Goal: Information Seeking & Learning: Learn about a topic

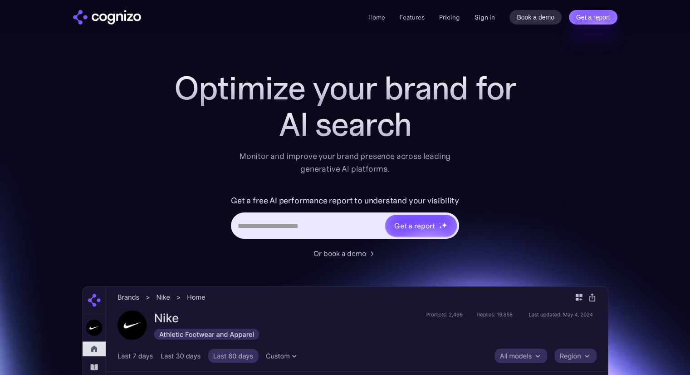
click at [490, 21] on link "Sign in" at bounding box center [485, 17] width 20 height 11
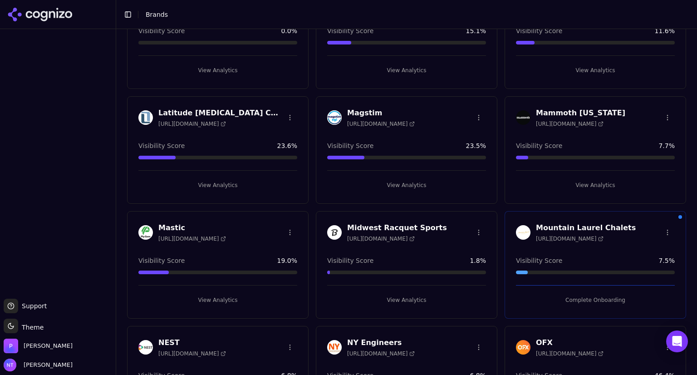
scroll to position [1235, 0]
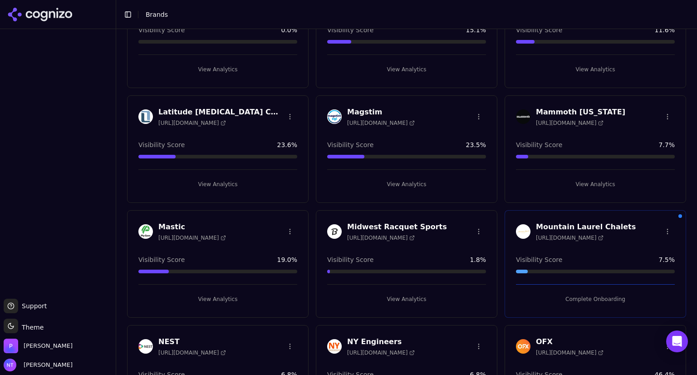
click at [377, 226] on h3 "Midwest Racquet Sports" at bounding box center [397, 226] width 100 height 11
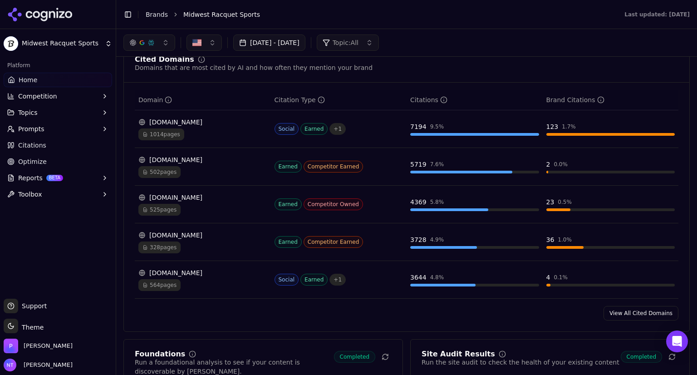
scroll to position [898, 0]
click at [36, 77] on link "Home" at bounding box center [58, 80] width 108 height 15
click at [22, 85] on link "Home" at bounding box center [58, 80] width 108 height 15
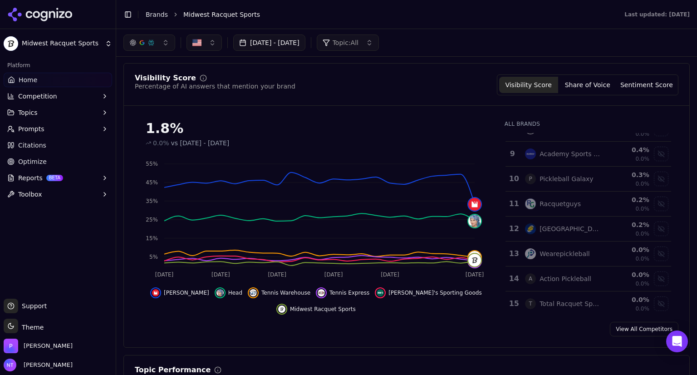
scroll to position [0, 0]
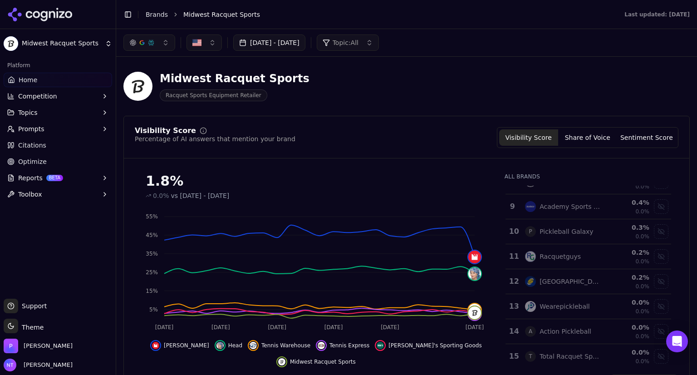
click at [16, 81] on link "Home" at bounding box center [58, 80] width 108 height 15
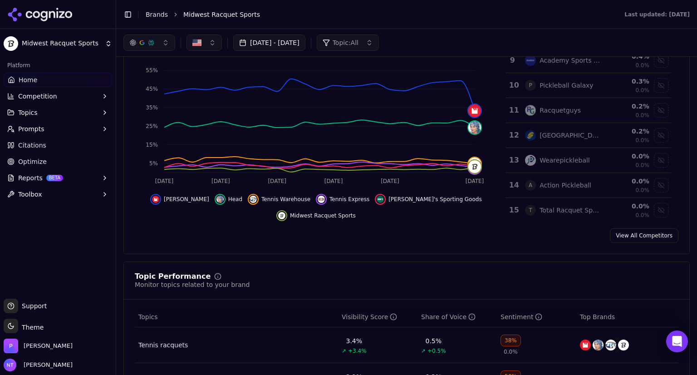
scroll to position [145, 0]
click at [62, 46] on html "Midwest Racquet Sports Platform Home Competition Topics Prompts Citations Optim…" at bounding box center [348, 187] width 697 height 375
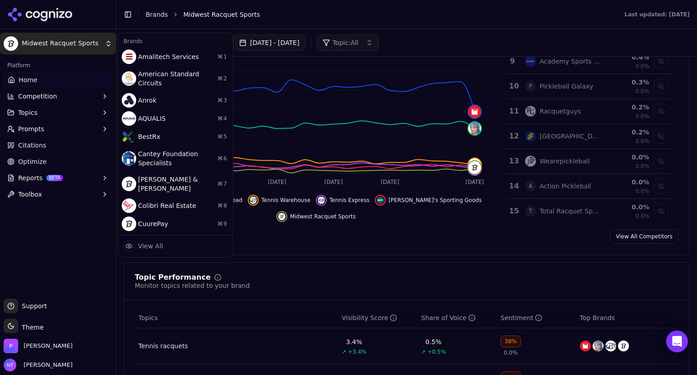
click at [28, 82] on html "Midwest Racquet Sports Platform Home Competition Topics Prompts Citations Optim…" at bounding box center [348, 187] width 697 height 375
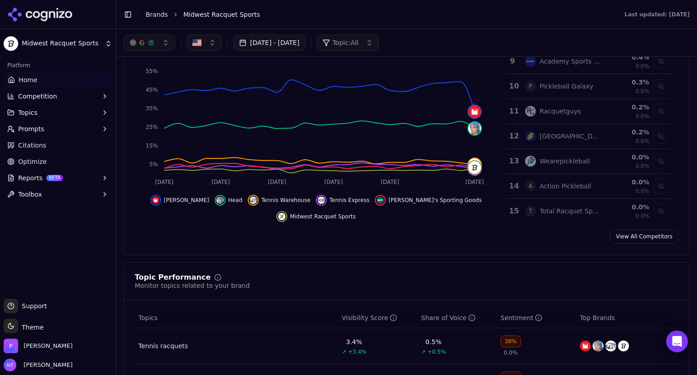
drag, startPoint x: 28, startPoint y: 82, endPoint x: 24, endPoint y: 73, distance: 9.8
click at [24, 73] on link "Home" at bounding box center [58, 80] width 108 height 15
click at [24, 75] on html "Midwest Racquet Sports Platform Home Competition Topics Prompts Citations Optim…" at bounding box center [348, 187] width 697 height 375
click at [64, 233] on div "Platform Home Competition Topics Prompts Citations Optimize Reports BETA Toolbox" at bounding box center [58, 174] width 116 height 241
click at [47, 14] on icon at bounding box center [43, 16] width 7 height 10
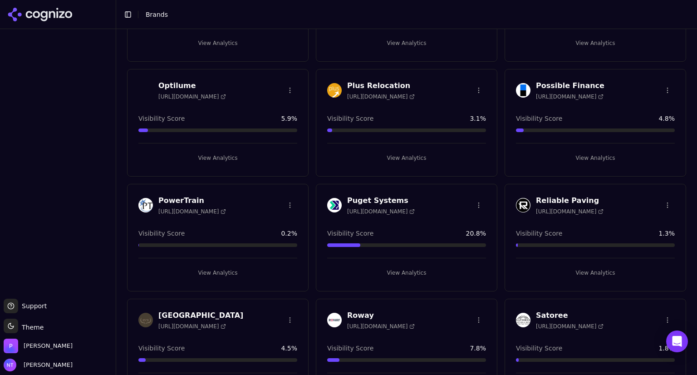
scroll to position [1586, 0]
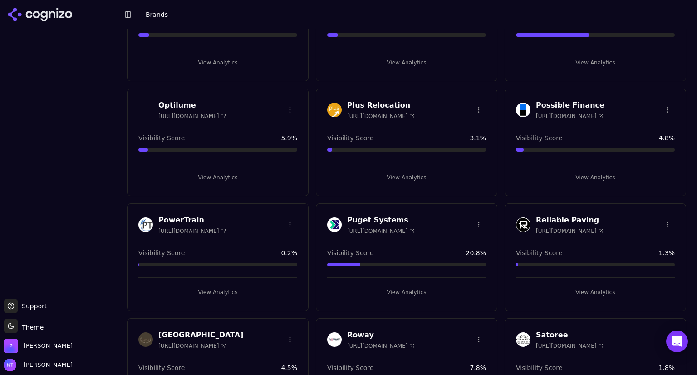
click at [572, 101] on h3 "Possible Finance" at bounding box center [570, 105] width 69 height 11
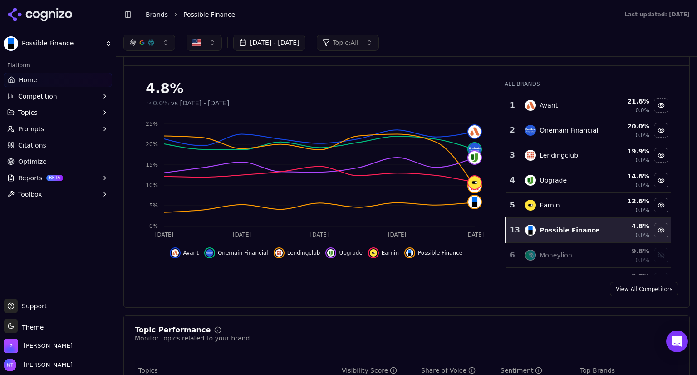
scroll to position [72, 0]
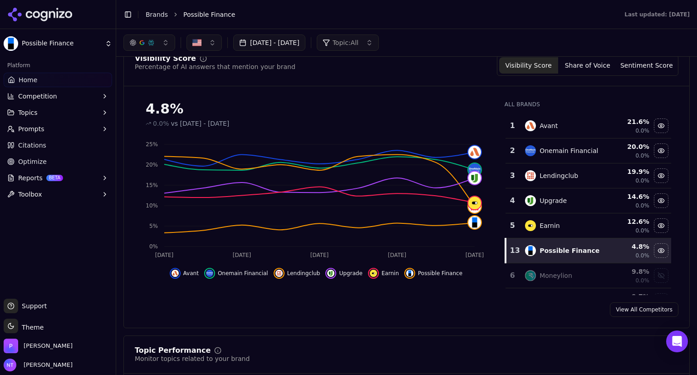
click at [650, 313] on link "View All Competitors" at bounding box center [644, 309] width 69 height 15
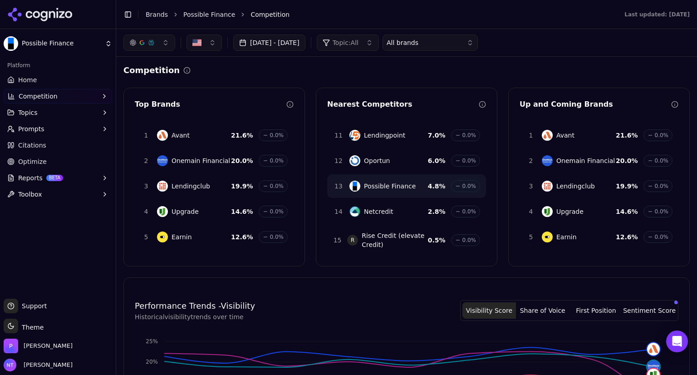
click at [29, 95] on span "Competition" at bounding box center [38, 96] width 39 height 9
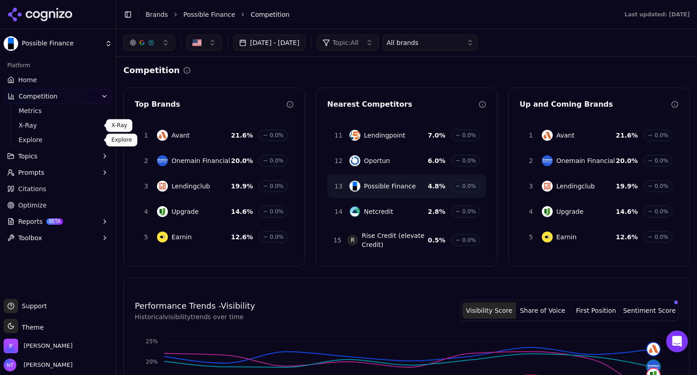
click at [36, 138] on span "Explore" at bounding box center [58, 139] width 79 height 9
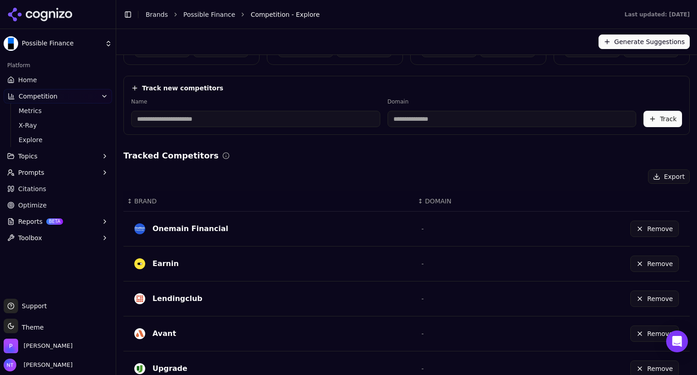
scroll to position [78, 0]
click at [162, 123] on input at bounding box center [255, 119] width 249 height 16
type input "****"
drag, startPoint x: 414, startPoint y: 122, endPoint x: 332, endPoint y: 118, distance: 82.7
click at [332, 118] on div "**********" at bounding box center [406, 112] width 551 height 29
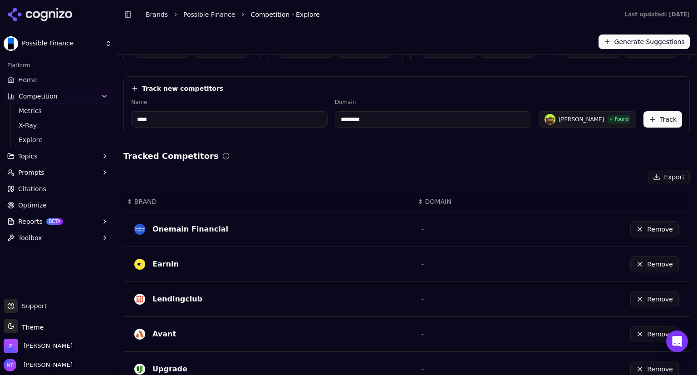
type input "********"
click at [656, 115] on button "Track" at bounding box center [662, 119] width 39 height 16
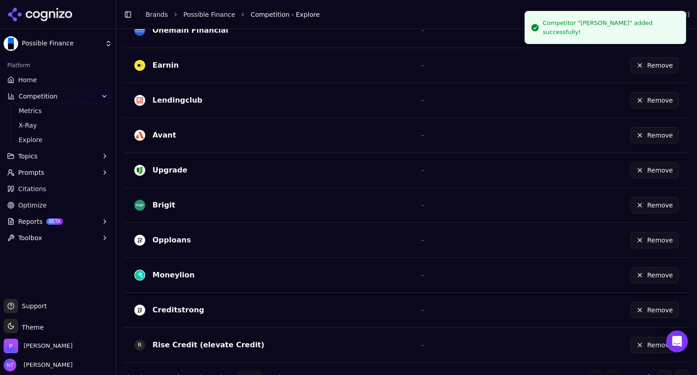
scroll to position [292, 0]
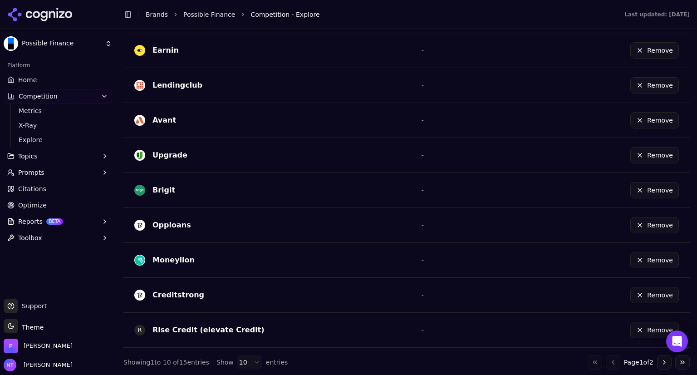
click at [657, 358] on button "Go to next page" at bounding box center [664, 362] width 15 height 15
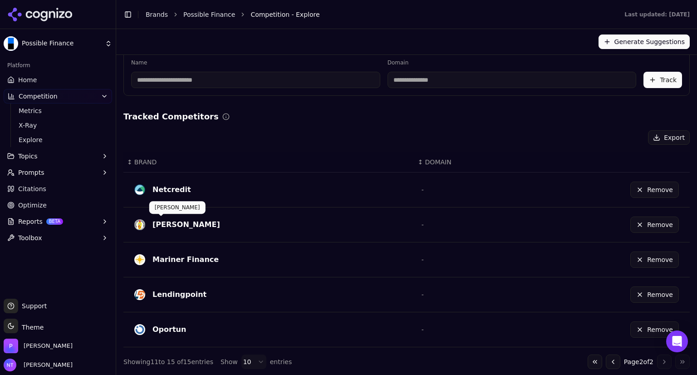
click at [159, 222] on div "Dave" at bounding box center [186, 224] width 68 height 11
click at [242, 217] on div "Dave" at bounding box center [270, 224] width 273 height 15
click at [640, 226] on button "Remove" at bounding box center [654, 224] width 49 height 16
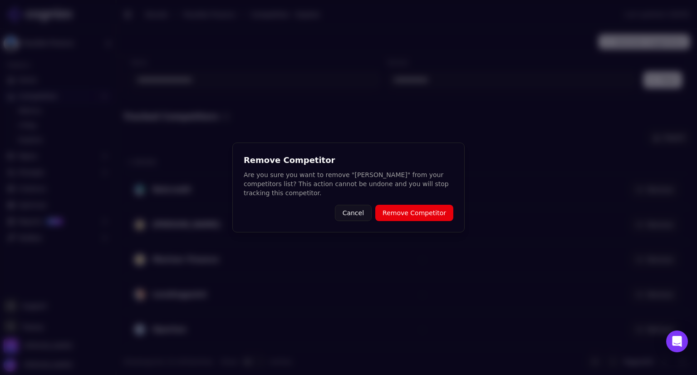
click at [433, 211] on button "Remove Competitor" at bounding box center [414, 213] width 78 height 16
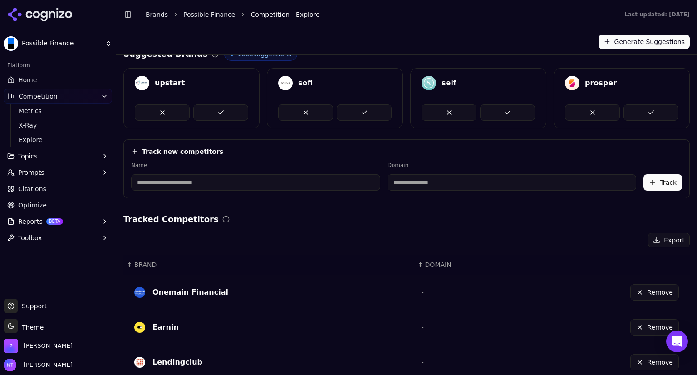
scroll to position [0, 0]
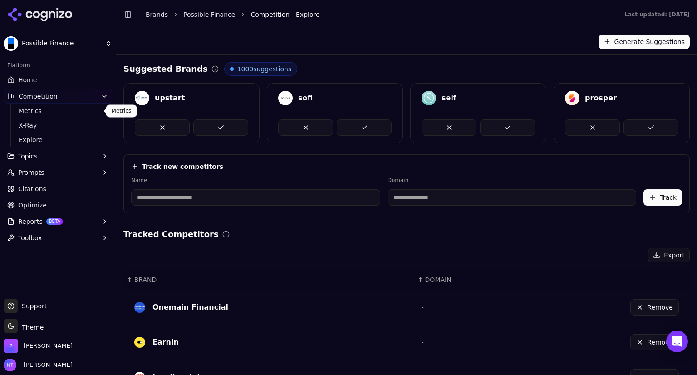
click at [31, 108] on span "Metrics" at bounding box center [58, 110] width 79 height 9
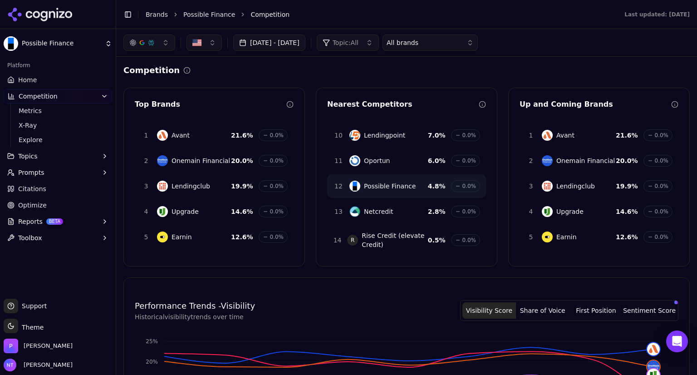
click at [545, 314] on button "Share of Voice" at bounding box center [543, 310] width 54 height 16
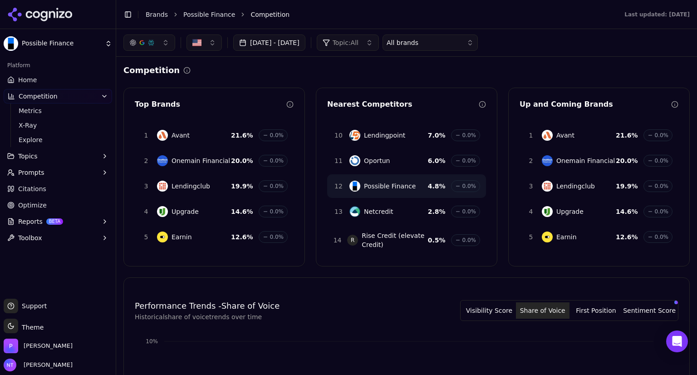
click at [594, 305] on button "First Position" at bounding box center [597, 310] width 54 height 16
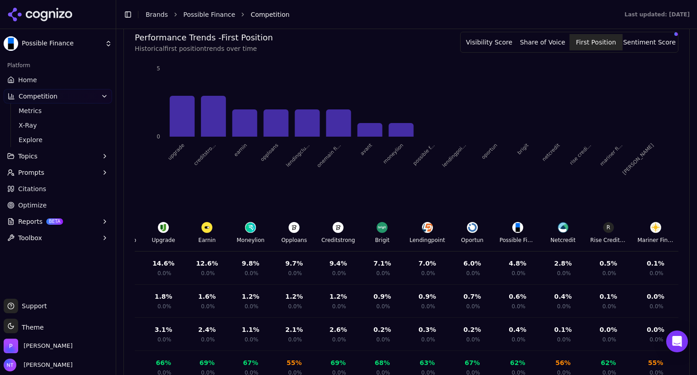
scroll to position [268, 0]
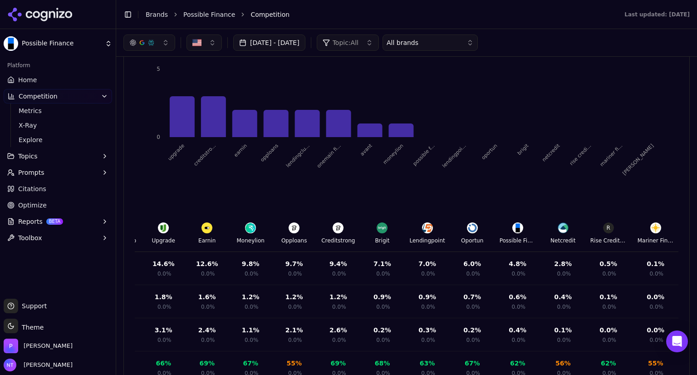
click at [30, 98] on span "Competition" at bounding box center [38, 96] width 39 height 9
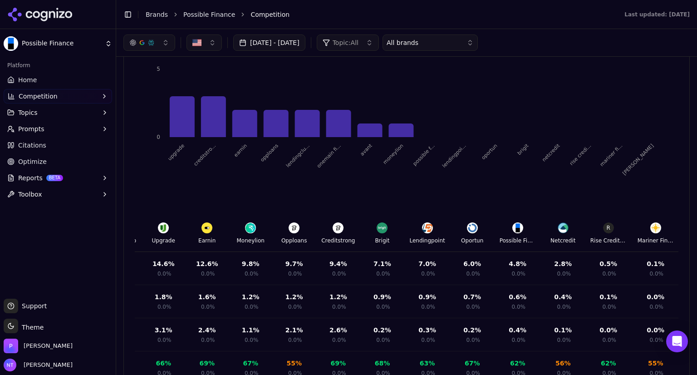
click at [29, 113] on span "Topics" at bounding box center [28, 112] width 20 height 9
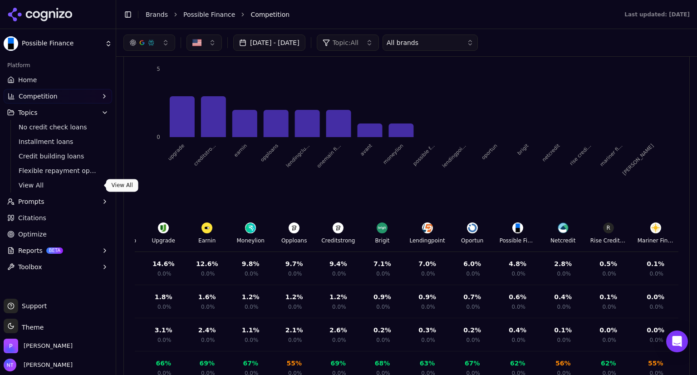
click at [36, 184] on span "View All" at bounding box center [58, 185] width 79 height 9
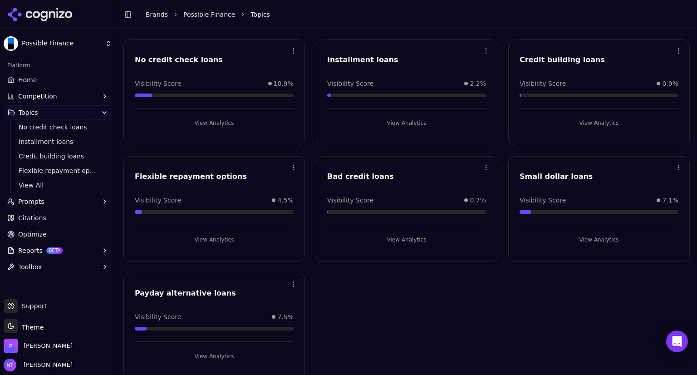
scroll to position [49, 0]
click at [395, 311] on div "Open menu No credit check loans Visibility Score 10.9% View Analytics Open menu…" at bounding box center [406, 208] width 566 height 339
click at [34, 230] on span "Optimize" at bounding box center [32, 234] width 29 height 9
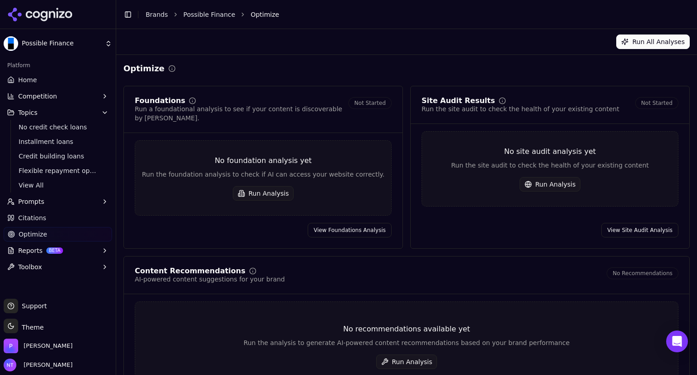
scroll to position [47, 0]
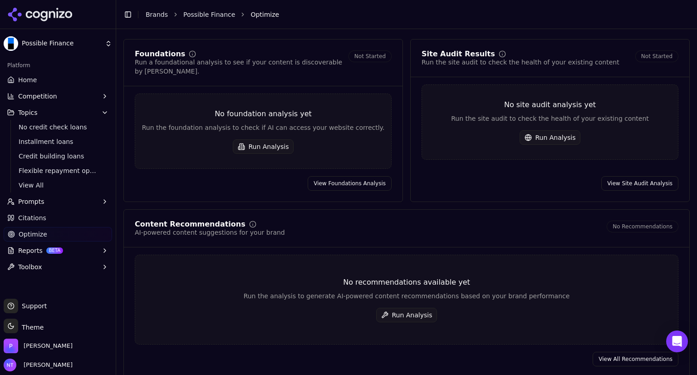
click at [27, 80] on span "Home" at bounding box center [27, 79] width 19 height 9
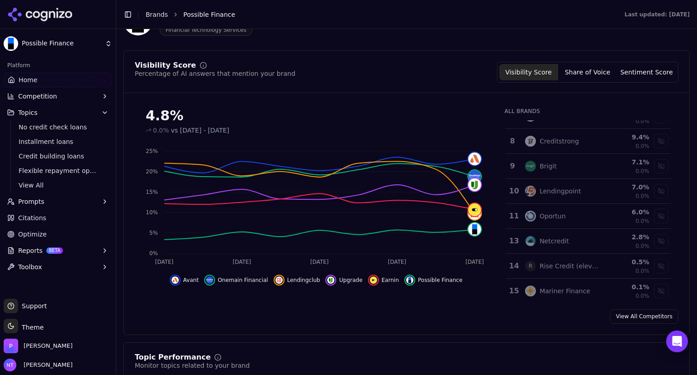
scroll to position [64, 0]
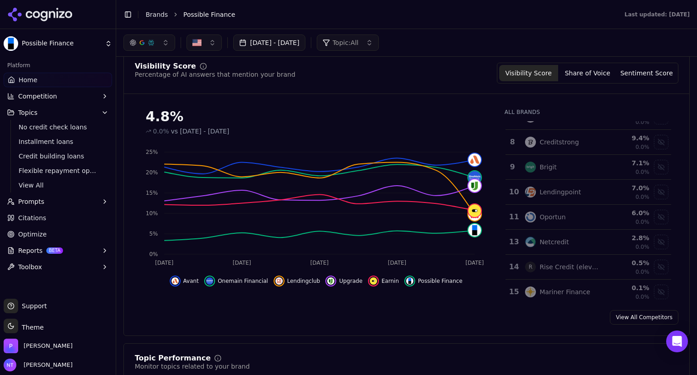
click at [538, 225] on td "Oportun" at bounding box center [563, 217] width 86 height 25
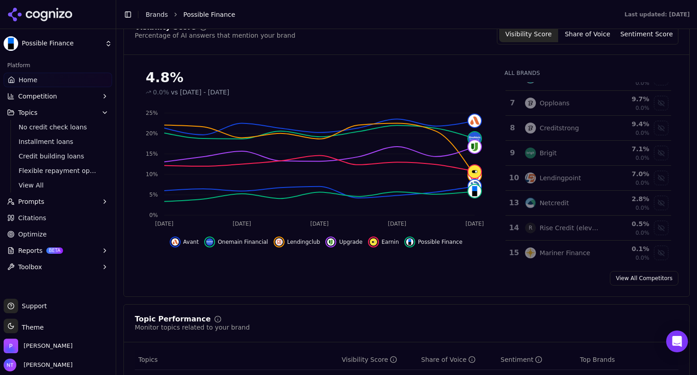
scroll to position [104, 0]
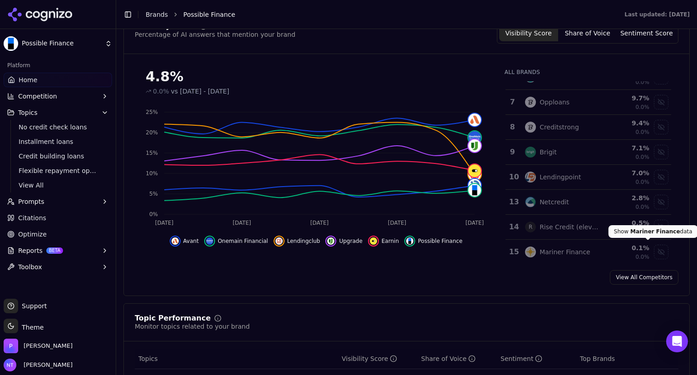
click at [654, 250] on div "Show mariner finance data" at bounding box center [661, 252] width 14 height 14
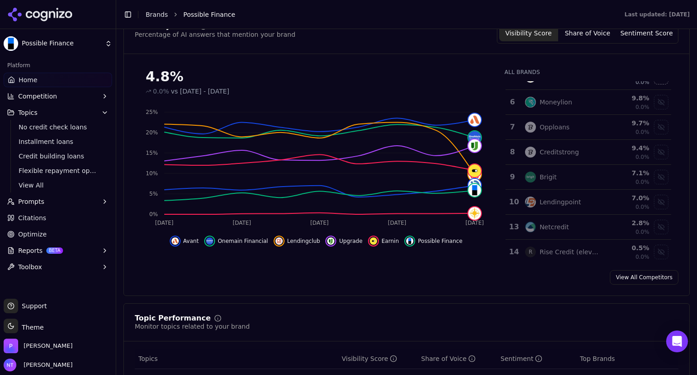
scroll to position [126, 0]
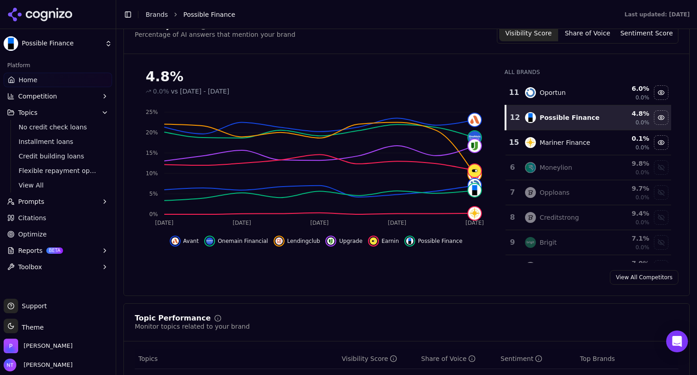
click at [40, 98] on span "Competition" at bounding box center [37, 96] width 39 height 9
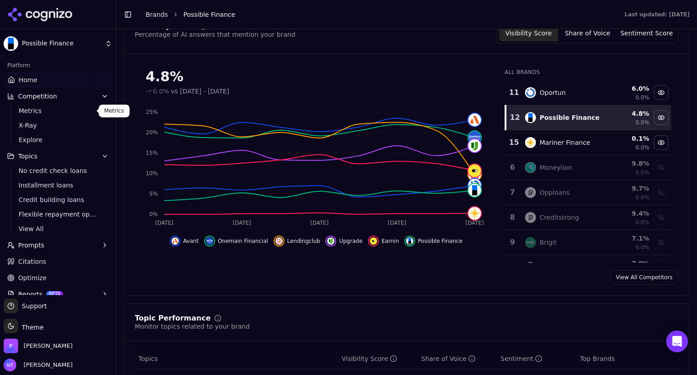
click at [38, 110] on span "Metrics" at bounding box center [58, 110] width 79 height 9
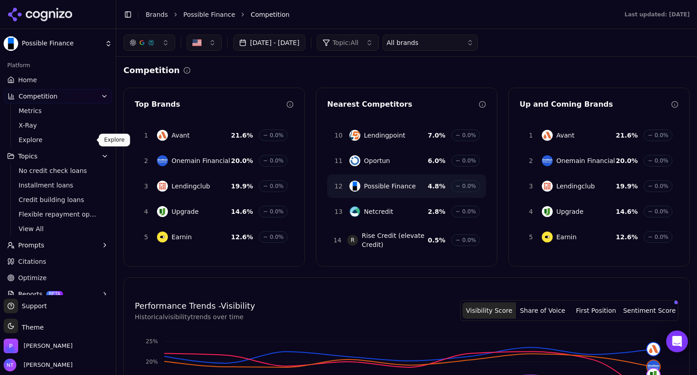
click at [27, 138] on span "Explore" at bounding box center [58, 139] width 79 height 9
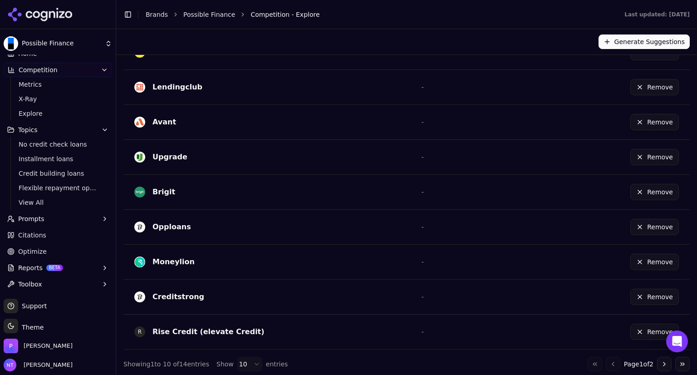
scroll to position [290, 0]
click at [659, 358] on button "Go to next page" at bounding box center [664, 363] width 15 height 15
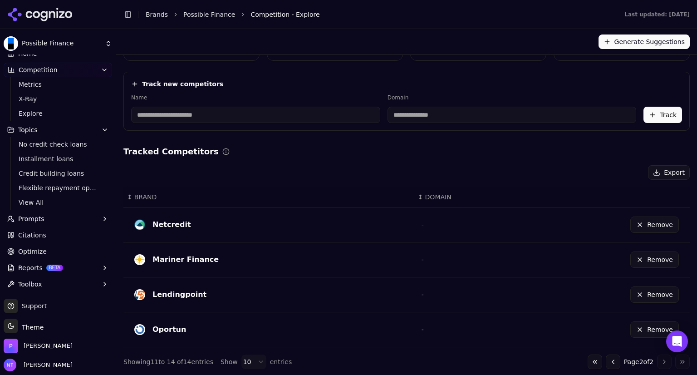
scroll to position [82, 0]
click at [245, 117] on input at bounding box center [255, 115] width 249 height 16
click at [606, 358] on button "Go to previous page" at bounding box center [613, 362] width 15 height 15
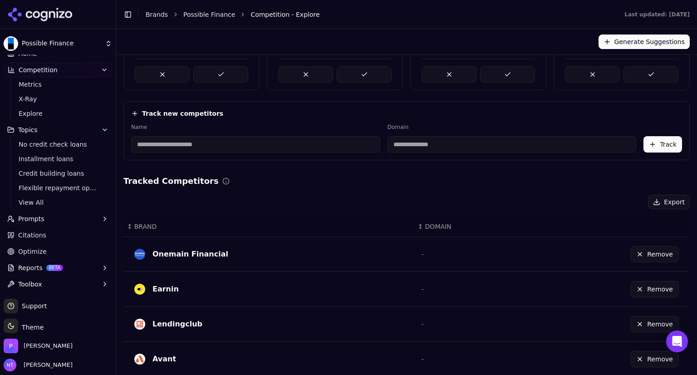
scroll to position [0, 0]
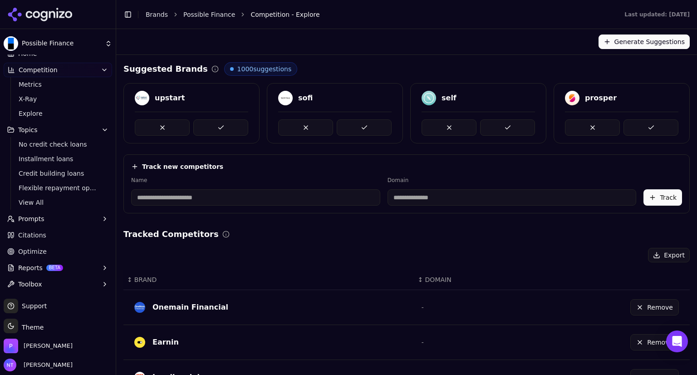
click at [249, 195] on input at bounding box center [255, 197] width 249 height 16
type input "****"
click at [374, 198] on input "**********" at bounding box center [433, 197] width 196 height 16
drag, startPoint x: 426, startPoint y: 194, endPoint x: 357, endPoint y: 193, distance: 69.0
click at [357, 193] on input "**********" at bounding box center [433, 197] width 196 height 16
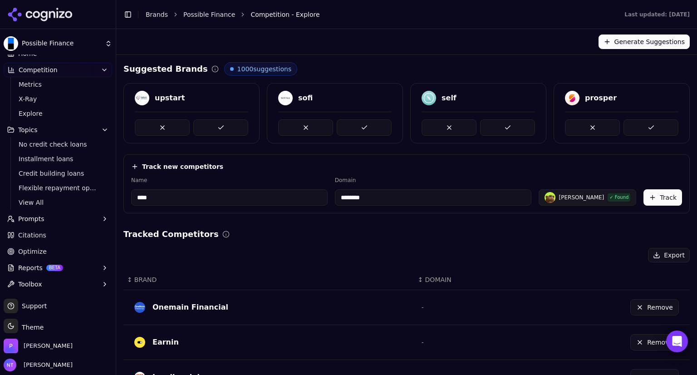
type input "********"
click at [646, 197] on button "Track" at bounding box center [662, 197] width 39 height 16
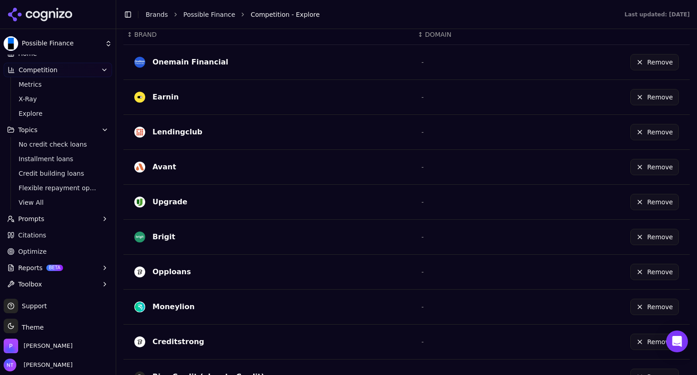
scroll to position [292, 0]
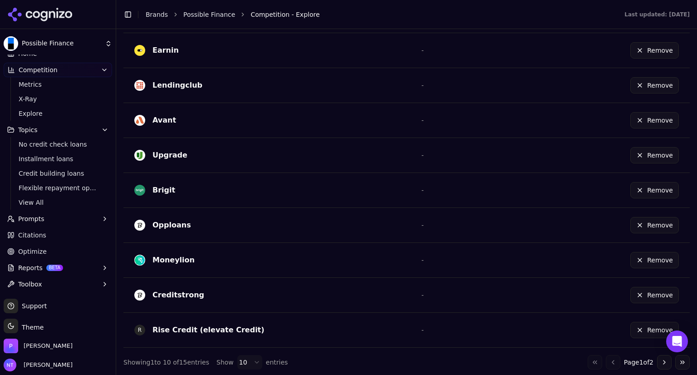
click at [658, 357] on button "Go to next page" at bounding box center [664, 362] width 15 height 15
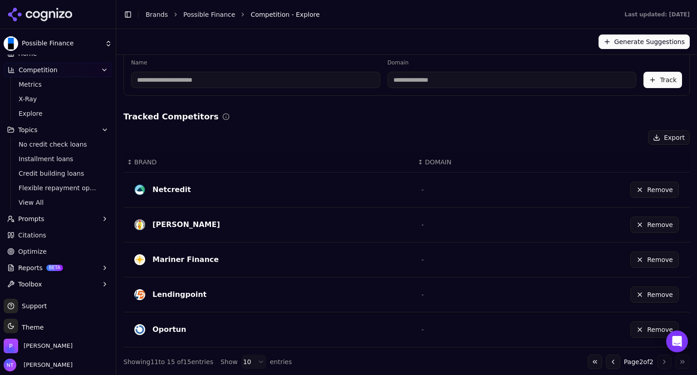
click at [138, 221] on img "Data table" at bounding box center [139, 224] width 11 height 11
click at [633, 223] on button "Remove" at bounding box center [654, 224] width 49 height 16
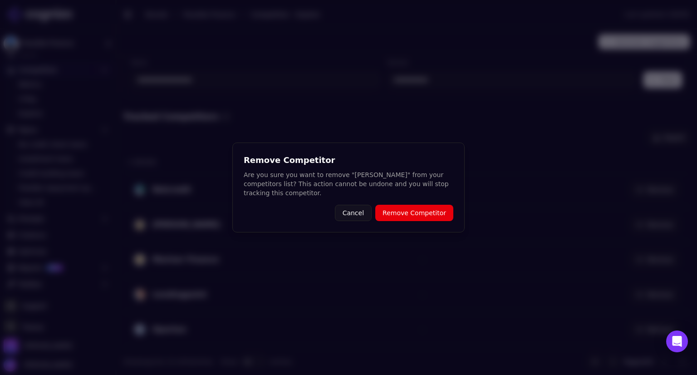
click at [427, 206] on button "Remove Competitor" at bounding box center [414, 213] width 78 height 16
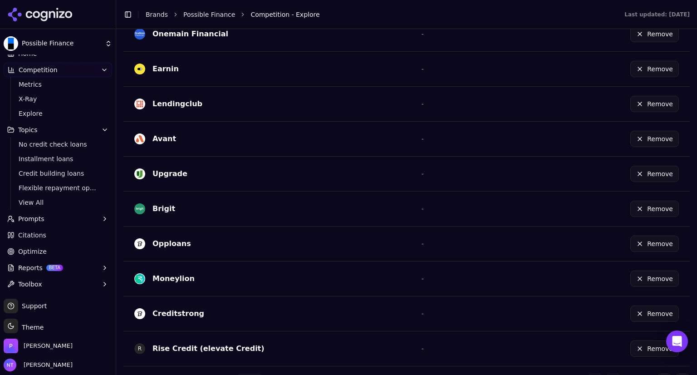
scroll to position [275, 0]
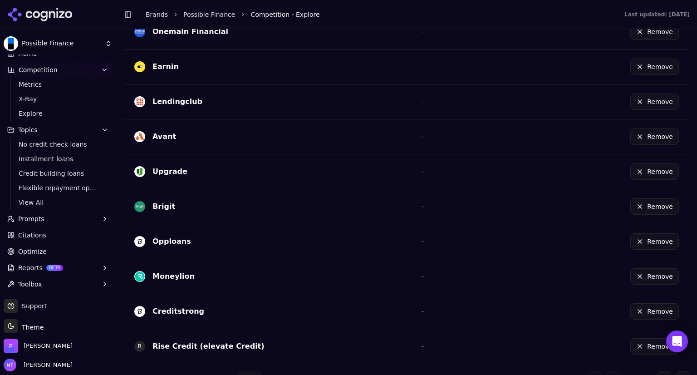
click at [35, 267] on span "Reports" at bounding box center [30, 267] width 25 height 9
click at [24, 263] on span "Reports" at bounding box center [30, 267] width 25 height 9
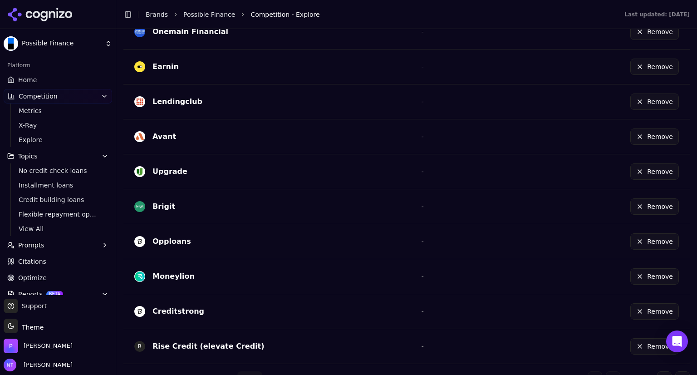
click at [34, 75] on span "Home" at bounding box center [27, 79] width 19 height 9
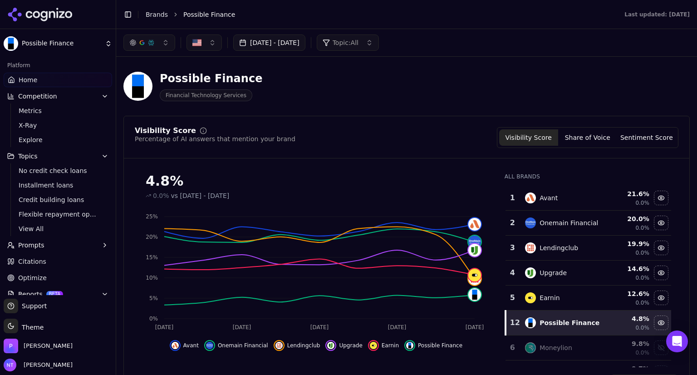
click at [94, 40] on html "Possible Finance Platform Home Competition Metrics X-Ray Explore Topics No cred…" at bounding box center [348, 187] width 697 height 375
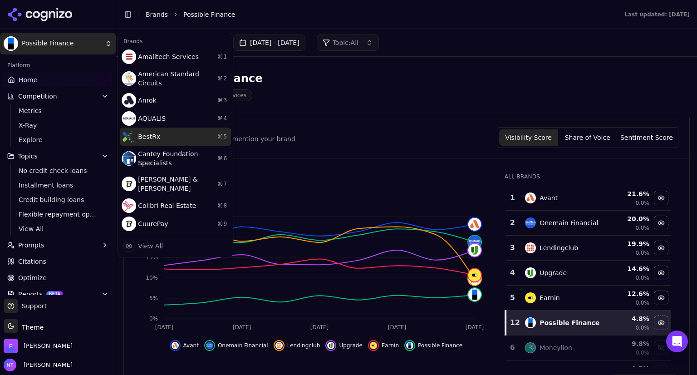
click at [167, 128] on div "BestRx ⌘ 5" at bounding box center [175, 137] width 111 height 18
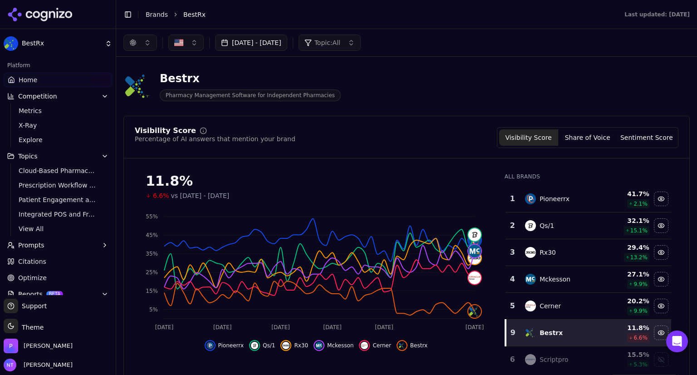
click at [34, 76] on span "Home" at bounding box center [28, 79] width 19 height 9
click at [270, 39] on button "Aug 01, 2025 - Sep 30, 2025" at bounding box center [251, 42] width 72 height 16
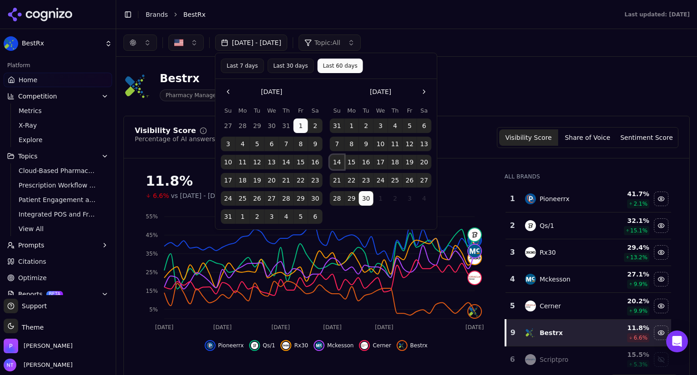
click at [335, 160] on button "14" at bounding box center [337, 162] width 15 height 15
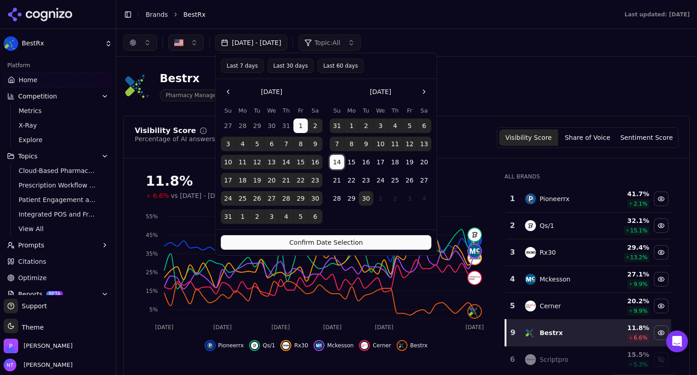
click at [368, 198] on button "30" at bounding box center [366, 198] width 15 height 15
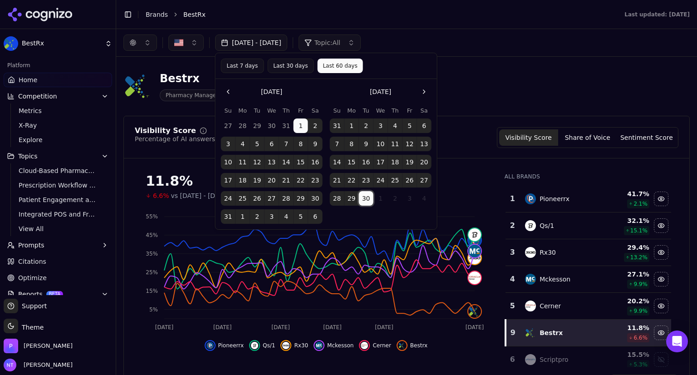
click at [332, 162] on button "14" at bounding box center [337, 162] width 15 height 15
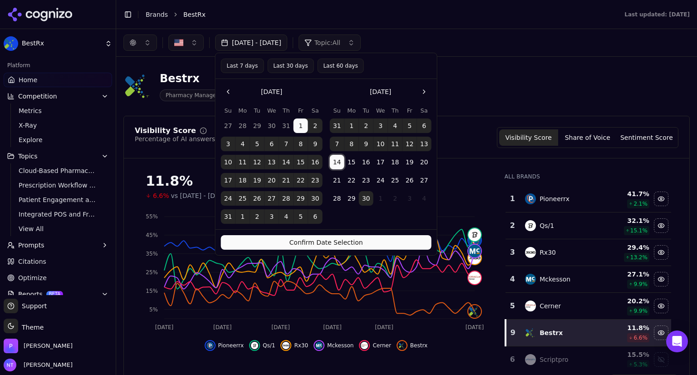
click at [332, 162] on button "14" at bounding box center [337, 162] width 15 height 15
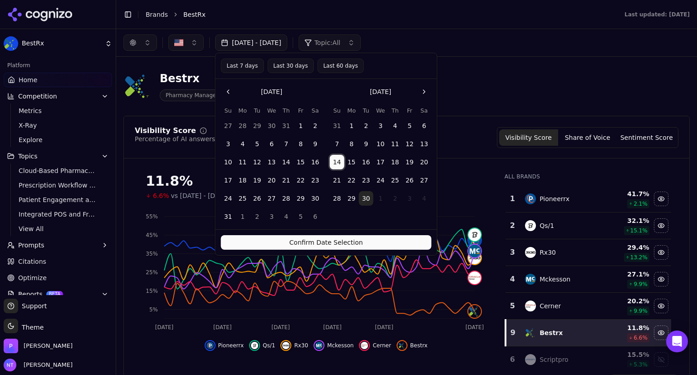
click at [332, 162] on button "14" at bounding box center [337, 162] width 15 height 15
click at [365, 193] on button "30" at bounding box center [366, 198] width 15 height 15
click at [336, 162] on button "14" at bounding box center [337, 162] width 15 height 15
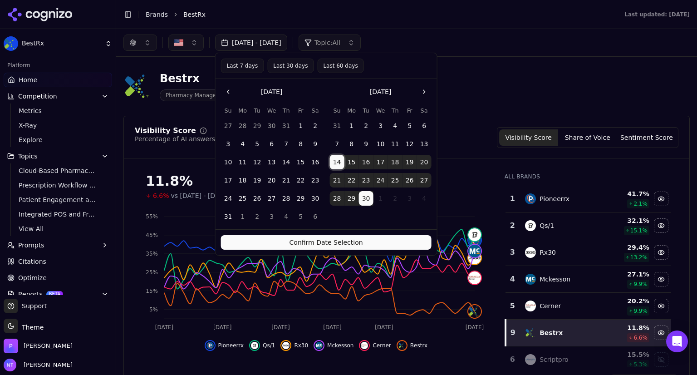
click at [332, 241] on button "Confirm Date Selection" at bounding box center [326, 242] width 211 height 15
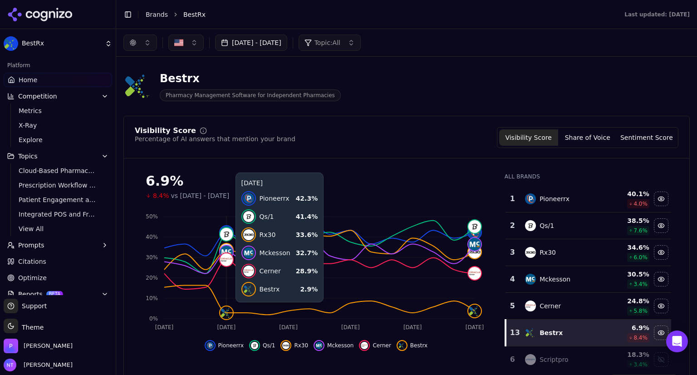
scroll to position [41, 0]
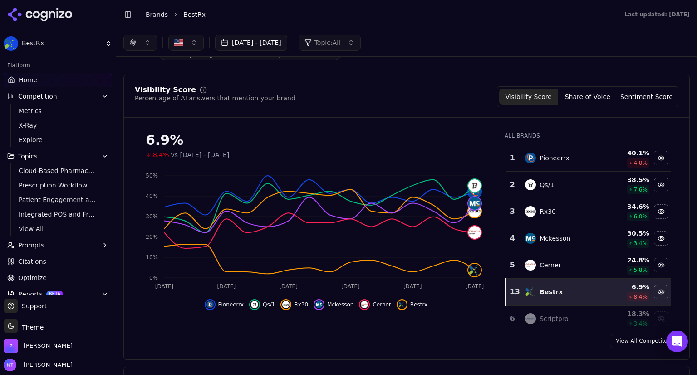
click at [265, 43] on button "Sep 14, 2025 - Sep 30, 2025" at bounding box center [251, 42] width 72 height 16
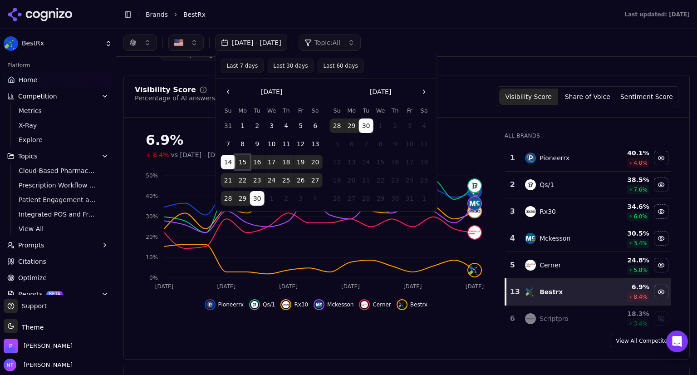
click at [241, 160] on button "15" at bounding box center [243, 162] width 15 height 15
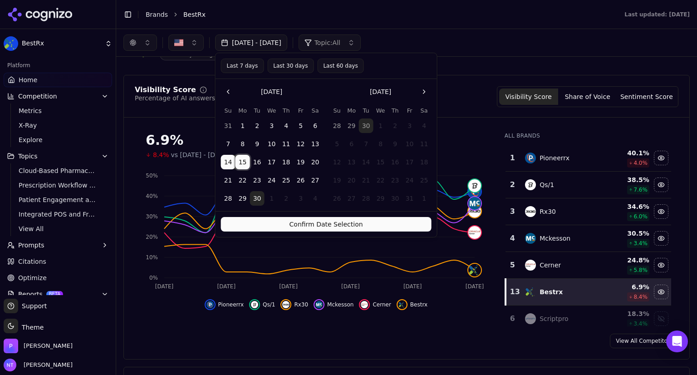
click at [241, 160] on button "15" at bounding box center [243, 162] width 15 height 15
click at [226, 161] on button "14" at bounding box center [228, 162] width 15 height 15
click at [315, 163] on button "20" at bounding box center [315, 162] width 15 height 15
click at [316, 228] on button "Confirm Date Selection" at bounding box center [326, 224] width 211 height 15
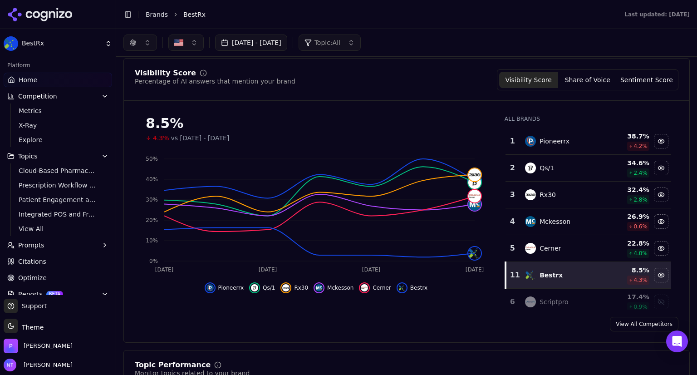
scroll to position [0, 0]
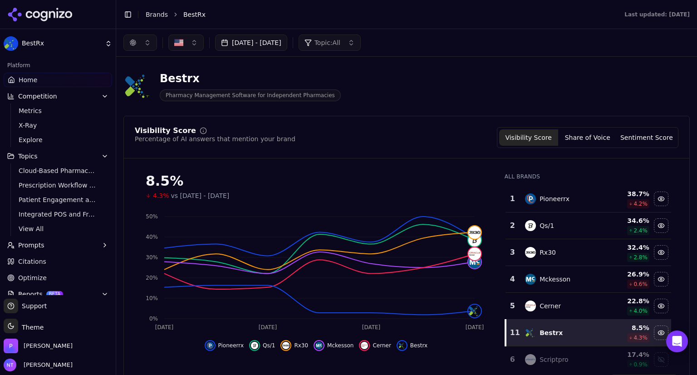
click at [281, 46] on button "Sep 14, 2025 - Sep 20, 2025" at bounding box center [251, 42] width 72 height 16
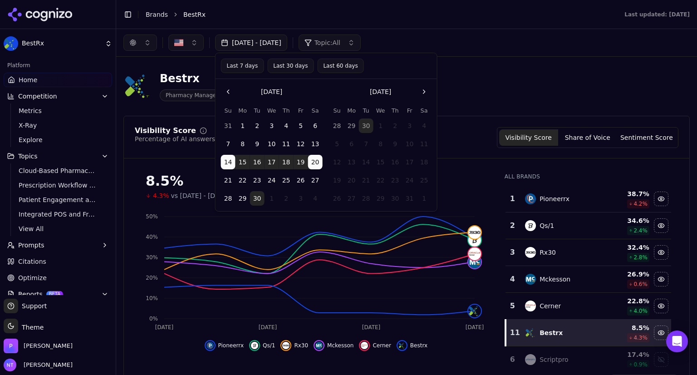
click at [231, 180] on button "21" at bounding box center [228, 180] width 15 height 15
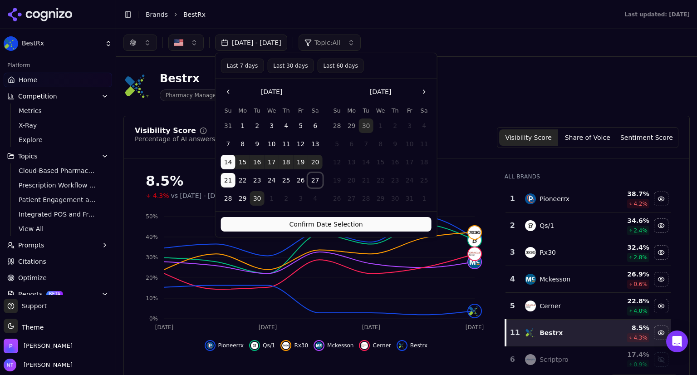
click at [317, 178] on button "27" at bounding box center [315, 180] width 15 height 15
click at [325, 218] on button "Confirm Date Selection" at bounding box center [326, 224] width 211 height 15
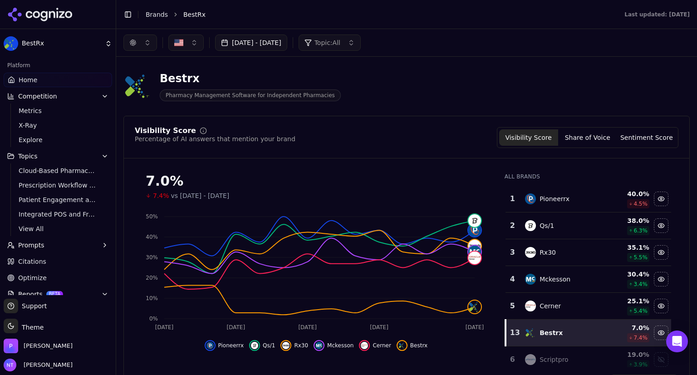
click at [580, 132] on button "Share of Voice" at bounding box center [587, 137] width 59 height 16
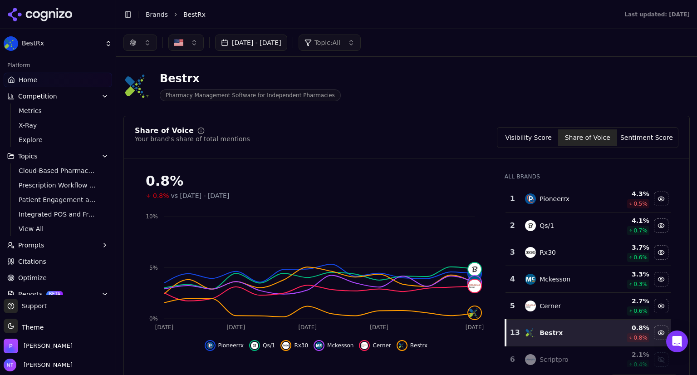
click at [287, 42] on button "Sep 14, 2025 - Sep 27, 2025" at bounding box center [251, 42] width 72 height 16
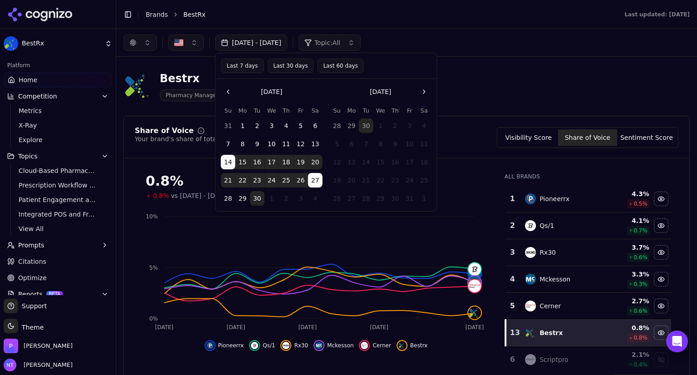
click at [340, 44] on span "Topic: All" at bounding box center [327, 42] width 26 height 9
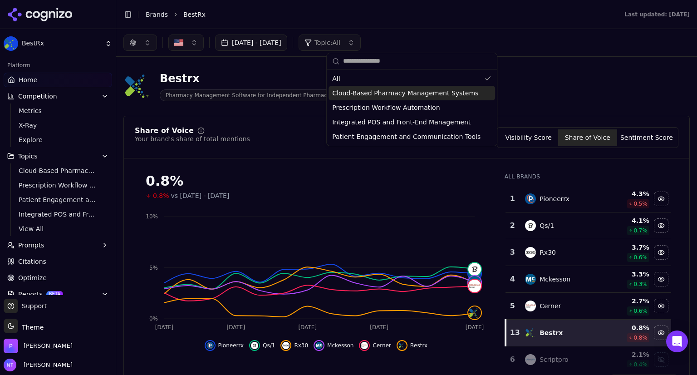
click at [351, 92] on span "Cloud-Based Pharmacy Management Systems" at bounding box center [405, 92] width 146 height 9
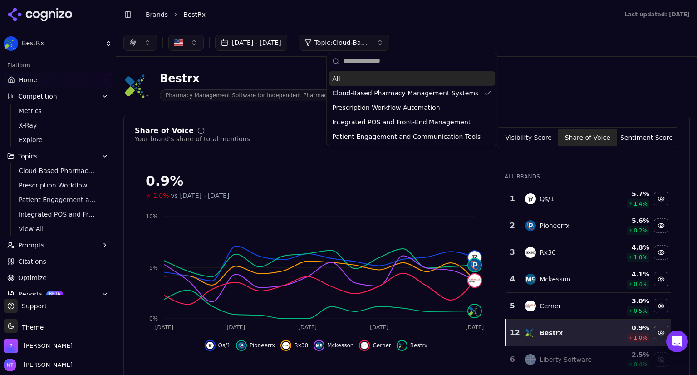
click at [517, 81] on div "Bestrx Pharmacy Management Software for Independent Pharmacies" at bounding box center [326, 86] width 407 height 30
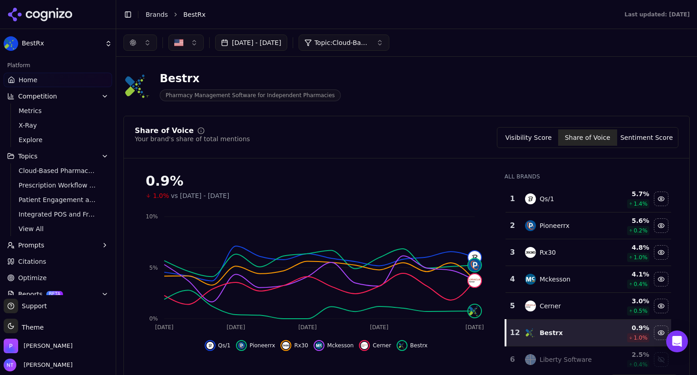
click at [287, 45] on button "Sep 14, 2025 - Sep 27, 2025" at bounding box center [251, 42] width 72 height 16
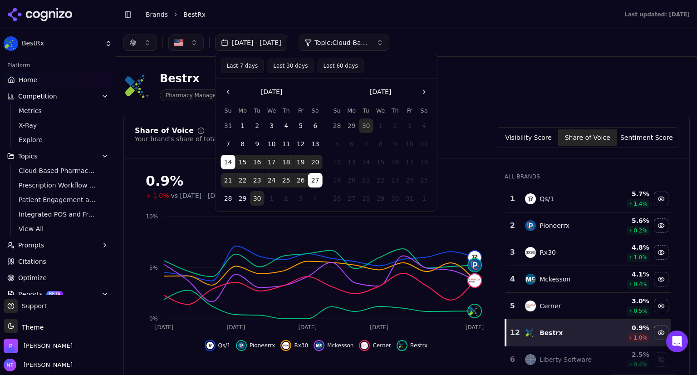
click at [139, 45] on button "button" at bounding box center [140, 42] width 34 height 16
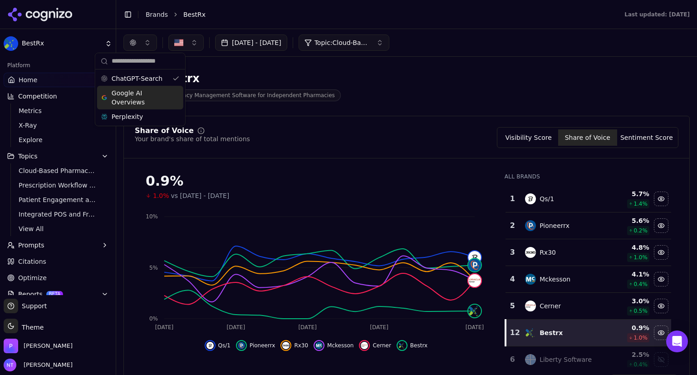
click at [140, 95] on span "Google AI Overviews" at bounding box center [140, 97] width 57 height 18
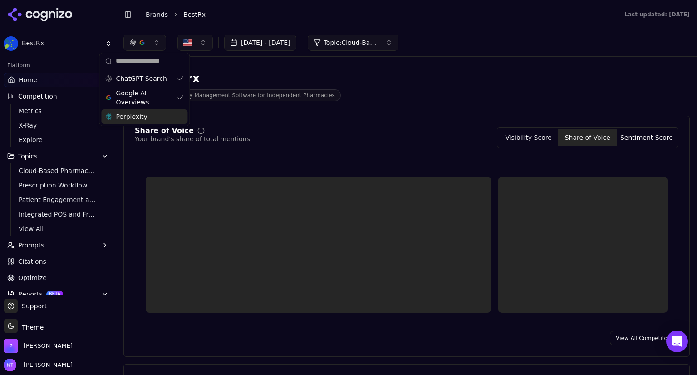
click at [142, 118] on span "Perplexity" at bounding box center [131, 116] width 31 height 9
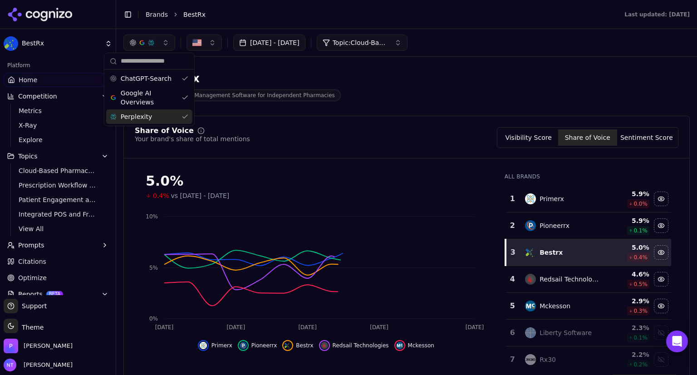
click at [430, 70] on div "Bestrx Pharmacy Management Software for Independent Pharmacies" at bounding box center [406, 86] width 566 height 44
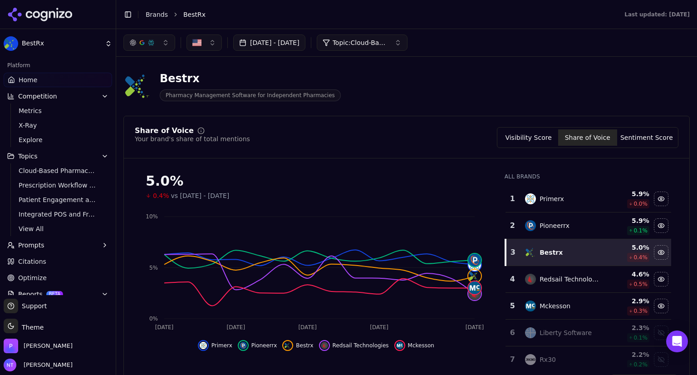
click at [273, 42] on button "Sep 14, 2025 - Sep 27, 2025" at bounding box center [269, 42] width 72 height 16
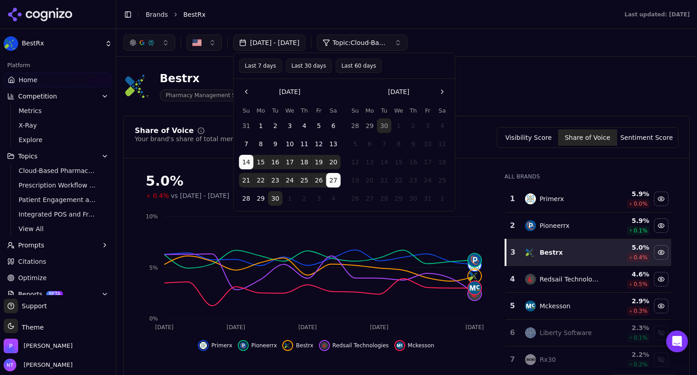
click at [374, 39] on span "Topic: Cloud-Based Pharmacy Management Systems" at bounding box center [360, 42] width 54 height 9
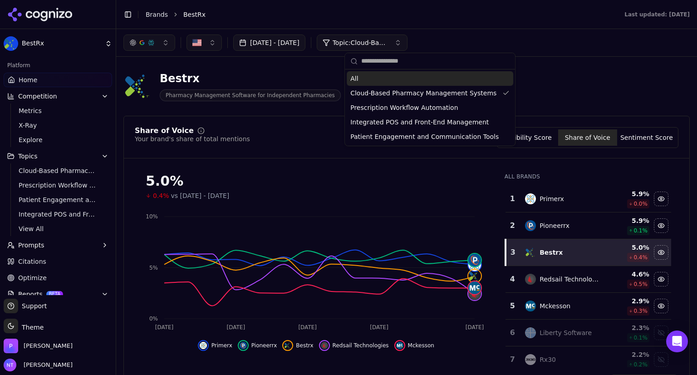
click at [358, 79] on div "All" at bounding box center [430, 78] width 167 height 15
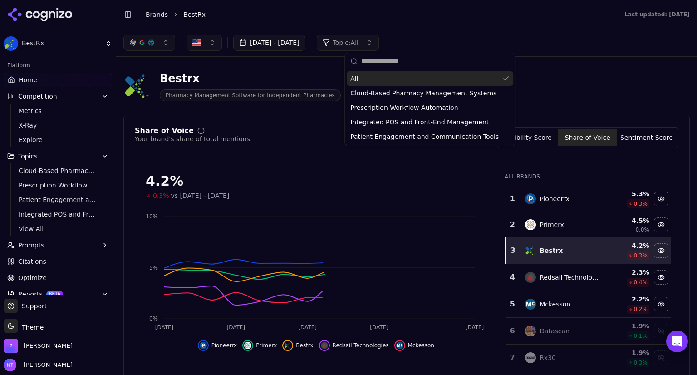
click at [305, 39] on button "Sep 14, 2025 - Sep 27, 2025" at bounding box center [269, 42] width 72 height 16
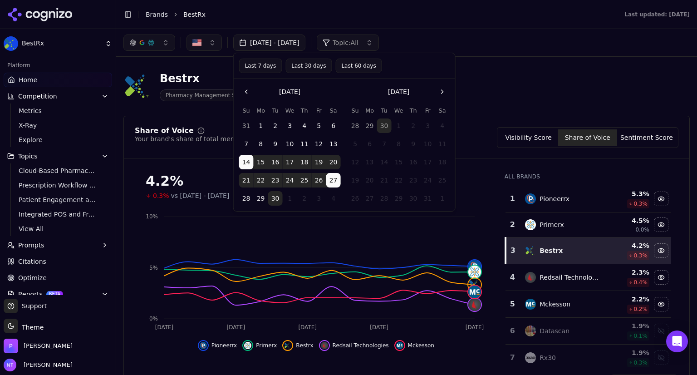
click at [342, 63] on button "Last 60 days" at bounding box center [358, 66] width 46 height 15
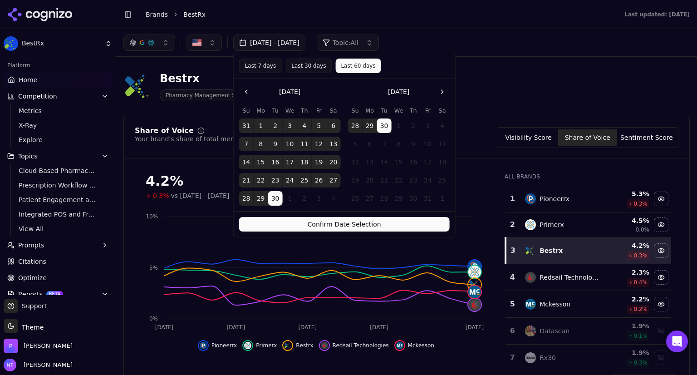
click at [344, 220] on button "Confirm Date Selection" at bounding box center [344, 224] width 211 height 15
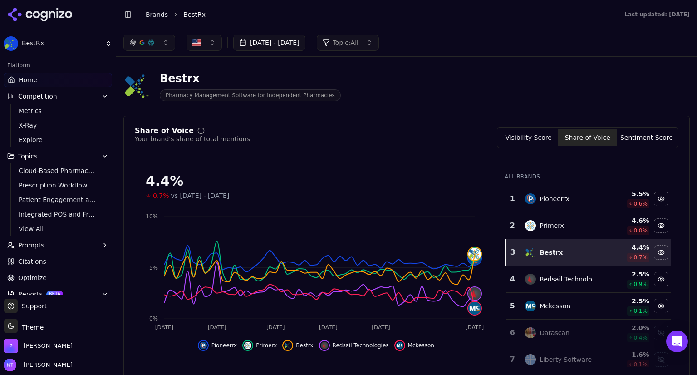
click at [545, 138] on button "Visibility Score" at bounding box center [528, 137] width 59 height 16
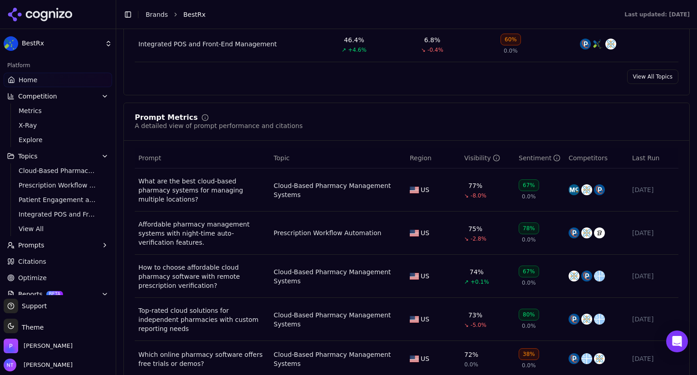
scroll to position [646, 0]
